Goal: Transaction & Acquisition: Purchase product/service

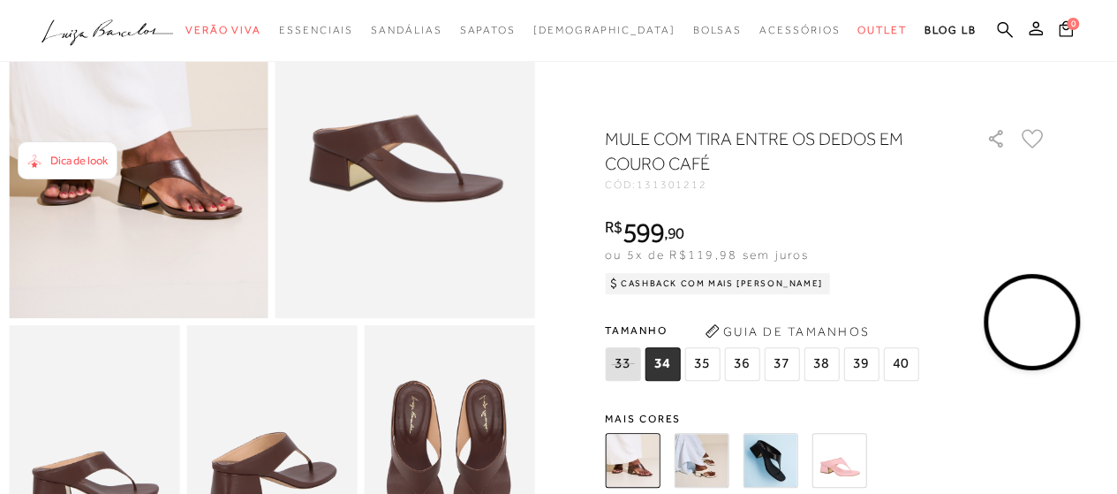
click at [751, 365] on span "36" at bounding box center [741, 364] width 35 height 34
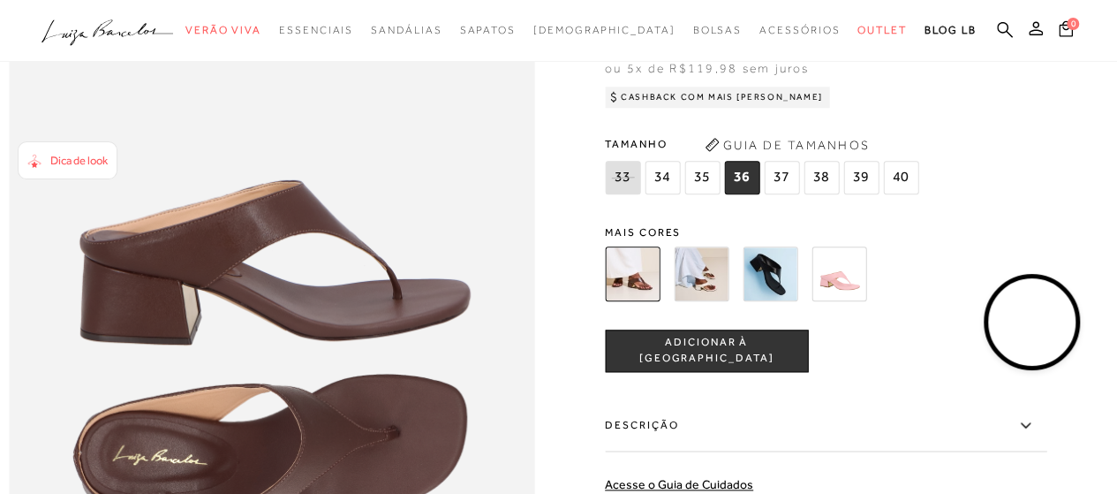
scroll to position [899, 0]
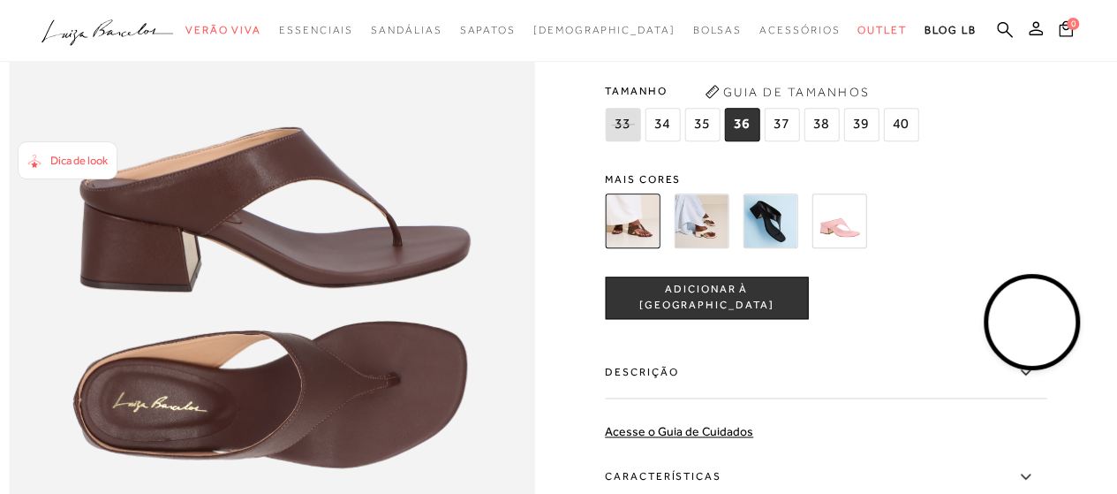
click at [736, 314] on span "ADICIONAR À [GEOGRAPHIC_DATA]" at bounding box center [706, 298] width 201 height 31
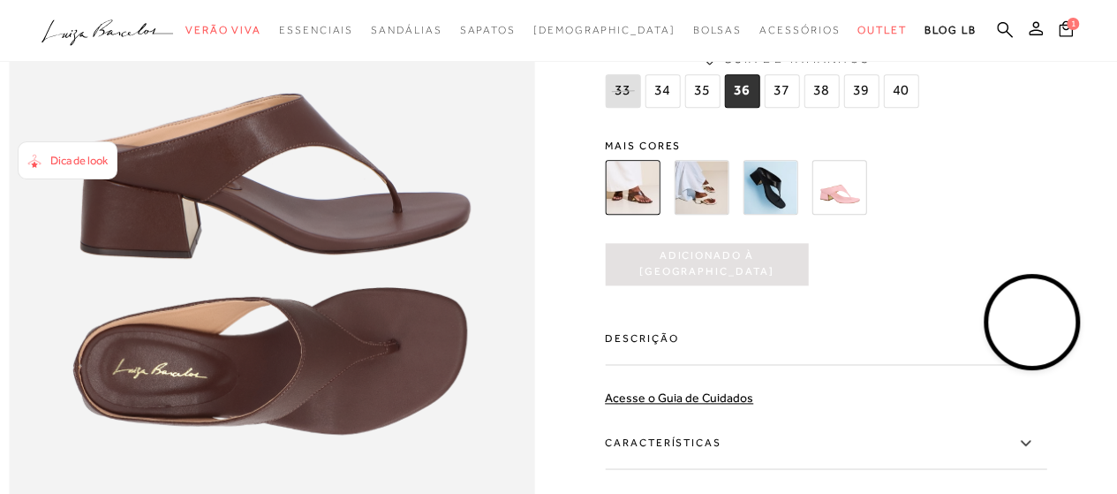
scroll to position [987, 0]
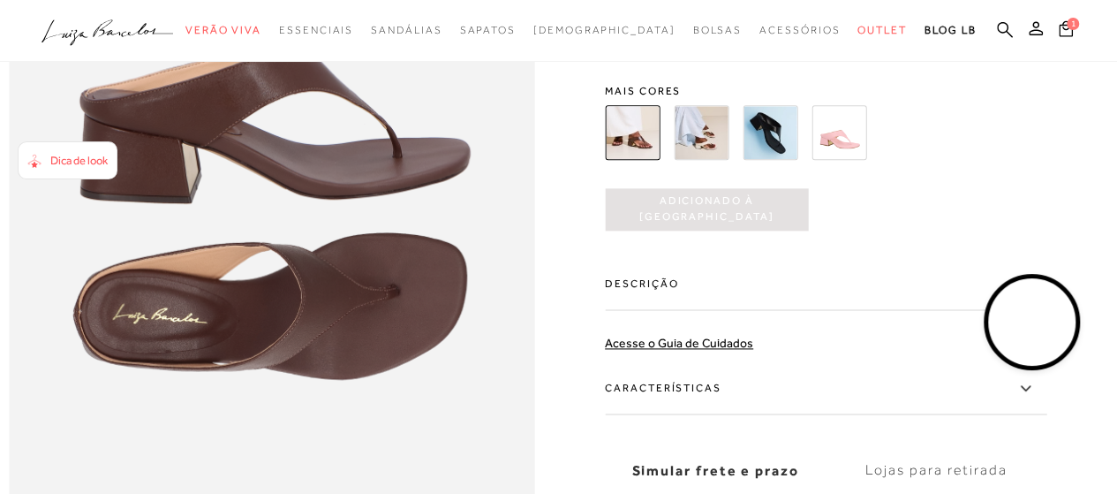
click at [624, 160] on img at bounding box center [632, 132] width 55 height 55
drag, startPoint x: 631, startPoint y: 178, endPoint x: 640, endPoint y: 179, distance: 9.9
click at [632, 160] on img at bounding box center [632, 132] width 55 height 55
click at [695, 160] on img at bounding box center [701, 132] width 55 height 55
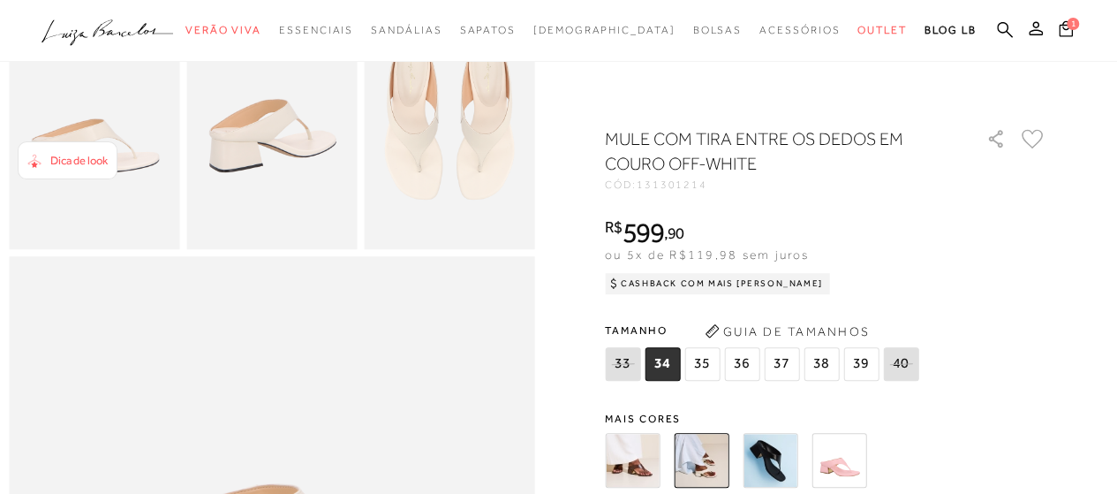
scroll to position [530, 0]
click at [626, 442] on img at bounding box center [632, 460] width 55 height 55
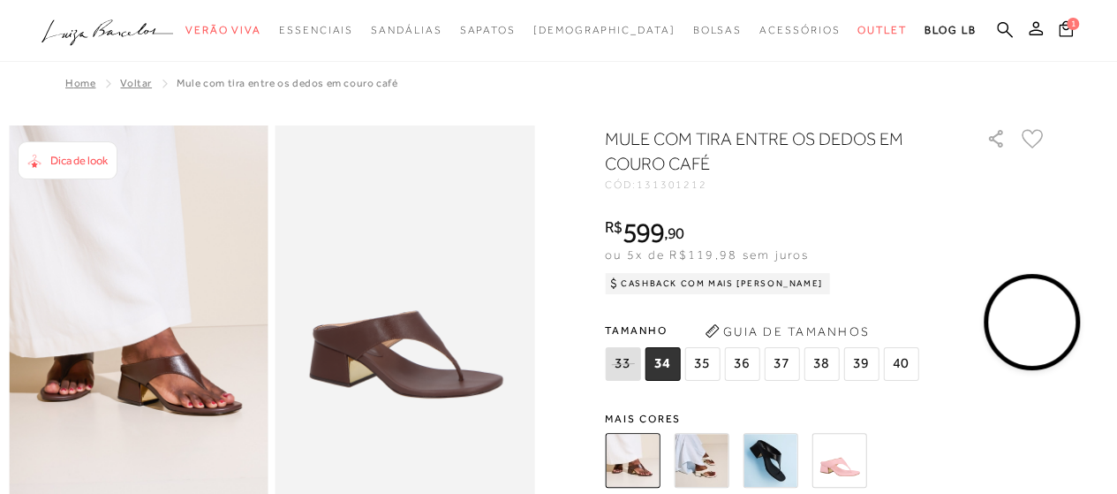
click at [698, 463] on img at bounding box center [701, 460] width 55 height 55
